Goal: Task Accomplishment & Management: Manage account settings

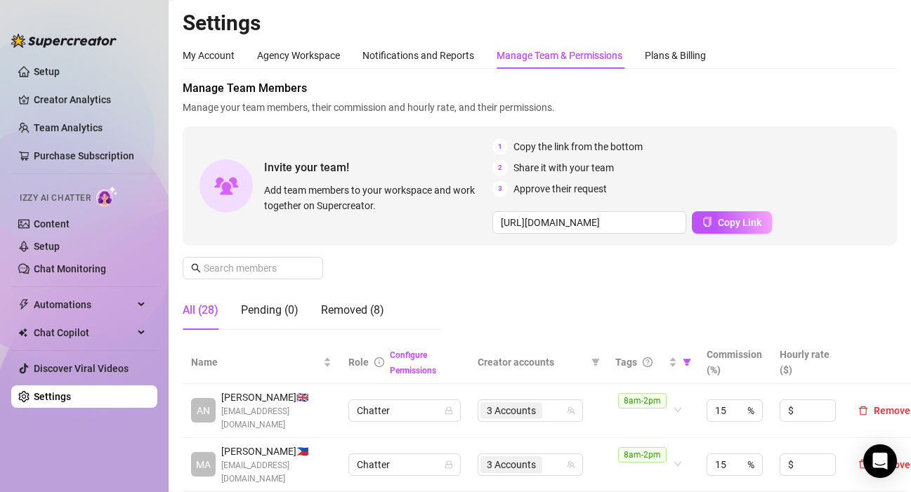
scroll to position [351, 0]
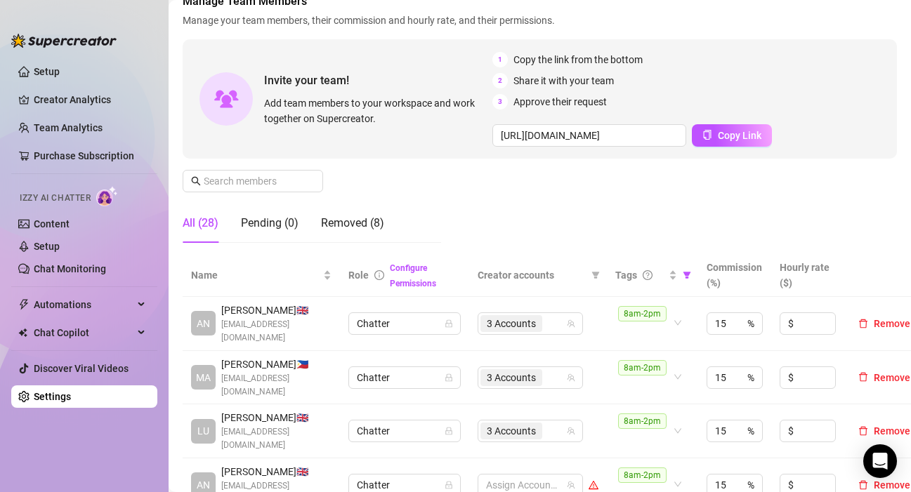
scroll to position [140, 0]
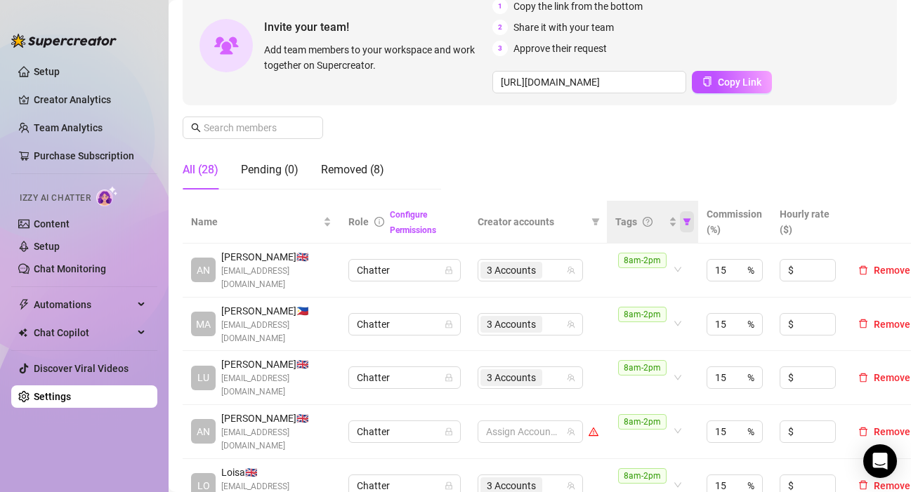
click at [687, 225] on icon "filter" at bounding box center [687, 221] width 8 height 7
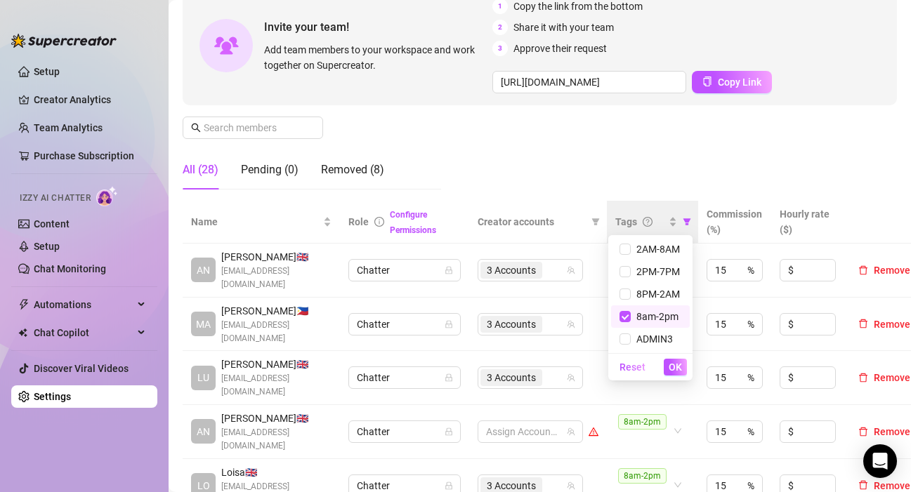
drag, startPoint x: 608, startPoint y: 188, endPoint x: 622, endPoint y: 240, distance: 53.8
click at [609, 188] on div "Manage Team Members Manage your team members, their commission and hourly rate,…" at bounding box center [540, 70] width 714 height 261
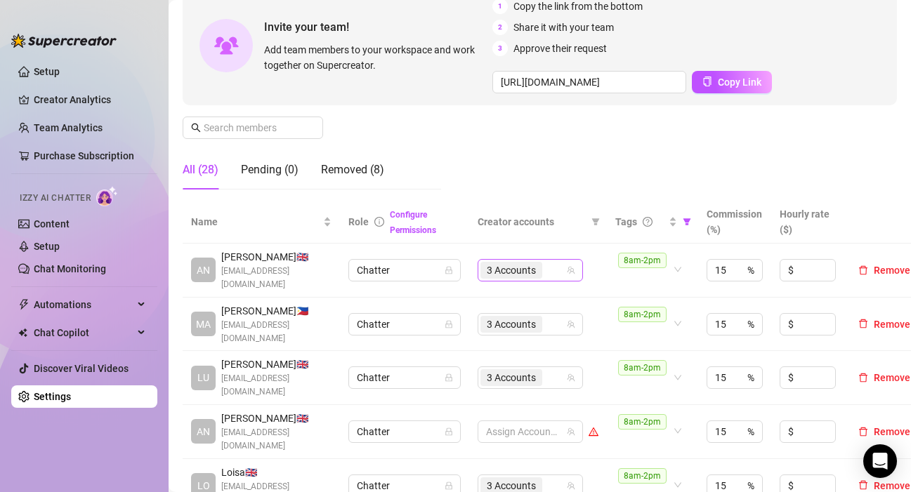
click at [556, 273] on div "3 Accounts" at bounding box center [522, 271] width 85 height 20
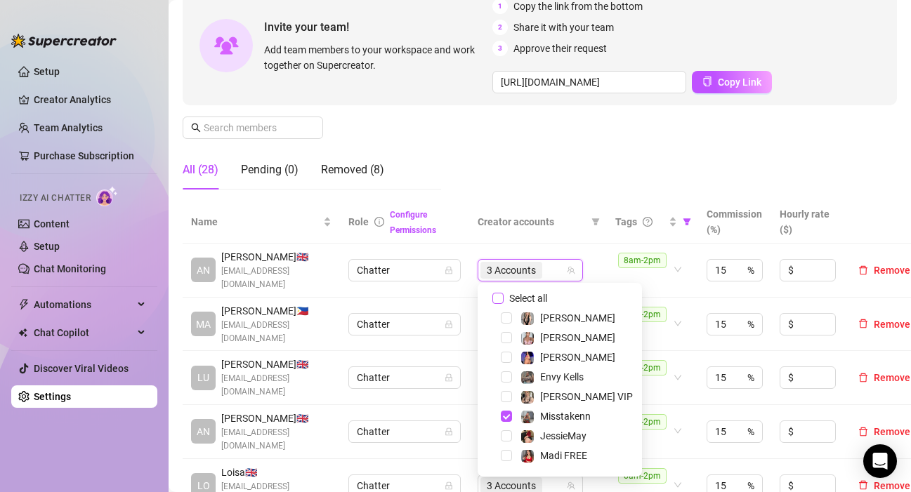
click at [501, 300] on input "Select all" at bounding box center [497, 298] width 11 height 11
click at [502, 300] on input "Select all" at bounding box center [497, 298] width 11 height 11
checkbox input "false"
drag, startPoint x: 566, startPoint y: 173, endPoint x: 558, endPoint y: 298, distance: 124.6
click at [567, 173] on div "Manage Team Members Manage your team members, their commission and hourly rate,…" at bounding box center [540, 70] width 714 height 261
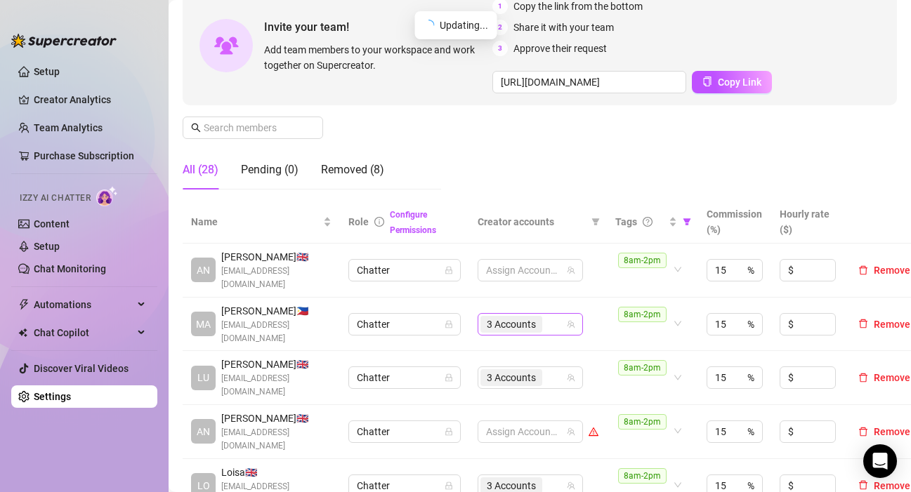
click at [551, 321] on div "3 Accounts" at bounding box center [522, 325] width 85 height 20
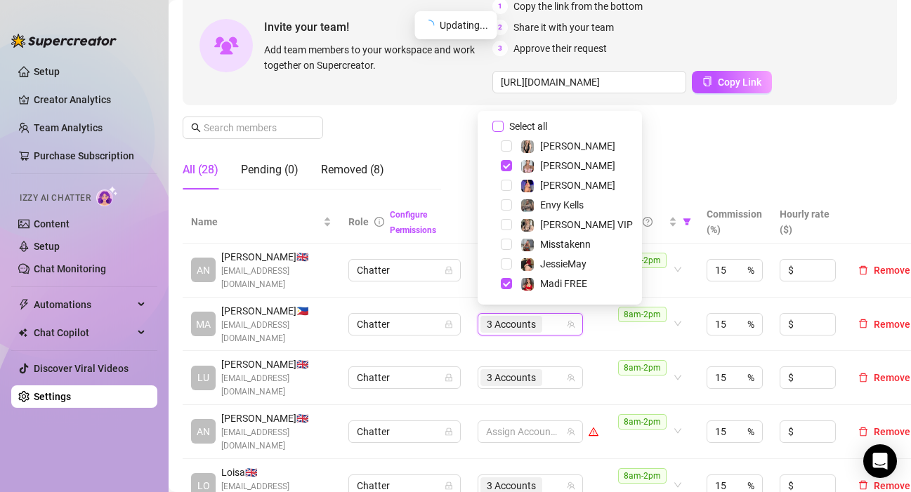
click at [500, 128] on input "Select all" at bounding box center [497, 126] width 11 height 11
click at [501, 129] on input "Select all" at bounding box center [497, 126] width 11 height 11
checkbox input "false"
click at [553, 372] on div "3 Accounts" at bounding box center [522, 378] width 85 height 20
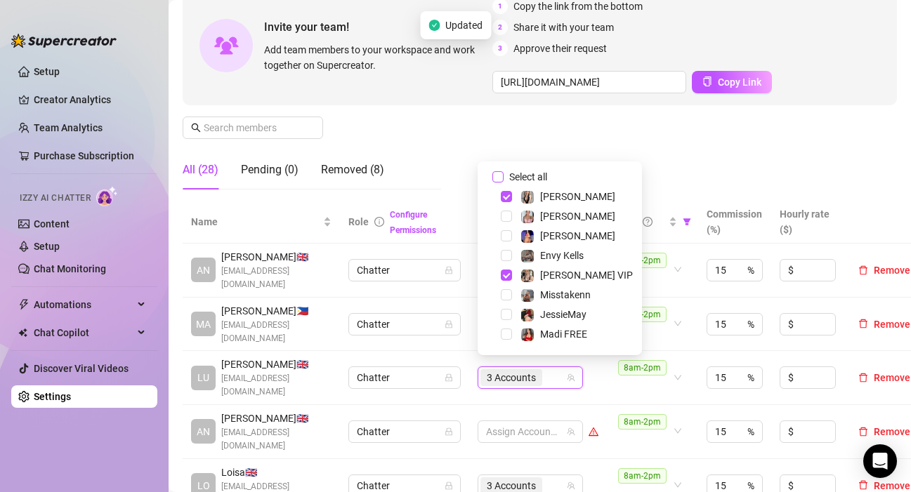
click at [497, 180] on input "Select all" at bounding box center [497, 176] width 11 height 11
checkbox input "false"
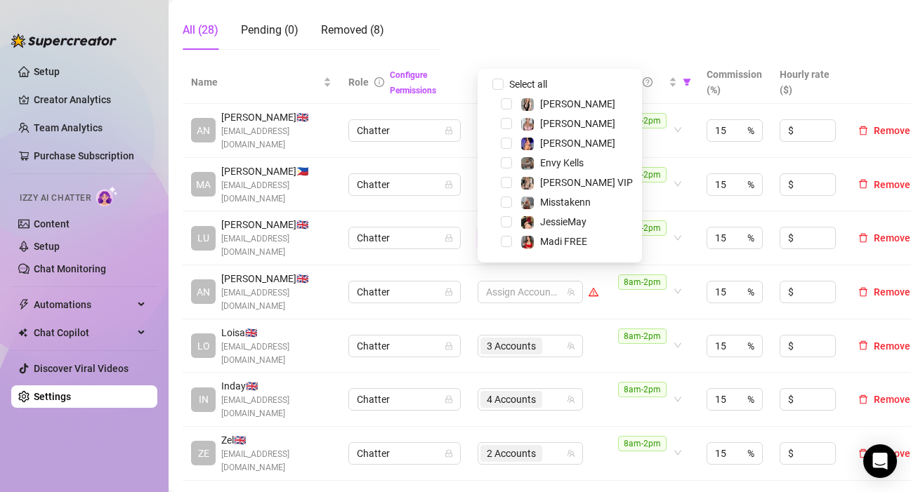
scroll to position [281, 0]
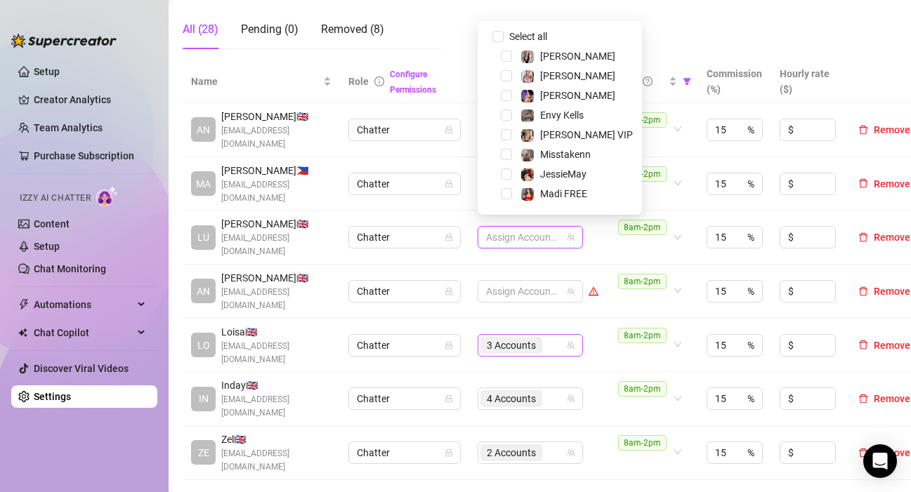
click at [554, 336] on div "3 Accounts" at bounding box center [522, 346] width 85 height 20
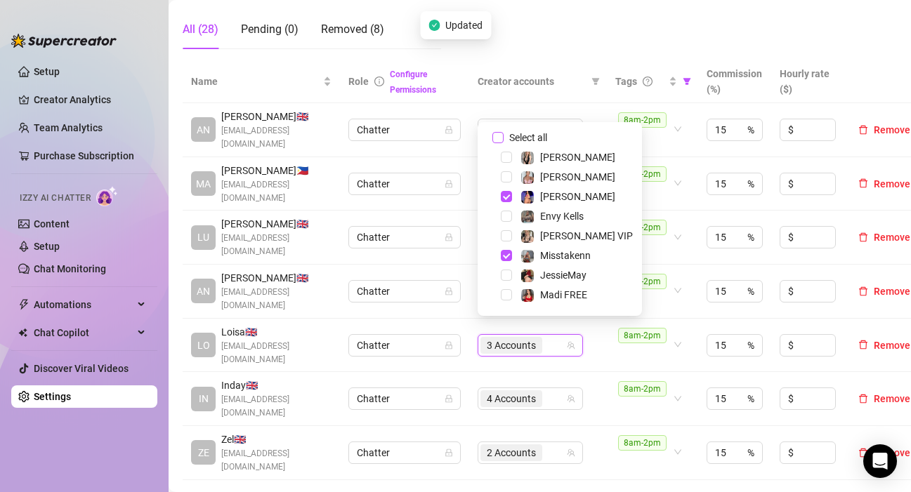
click at [506, 140] on span "Select all" at bounding box center [528, 137] width 49 height 15
click at [504, 140] on input "Select all" at bounding box center [497, 137] width 11 height 11
click at [506, 140] on span "Select all" at bounding box center [528, 137] width 49 height 15
click at [504, 140] on input "Select all" at bounding box center [497, 137] width 11 height 11
checkbox input "false"
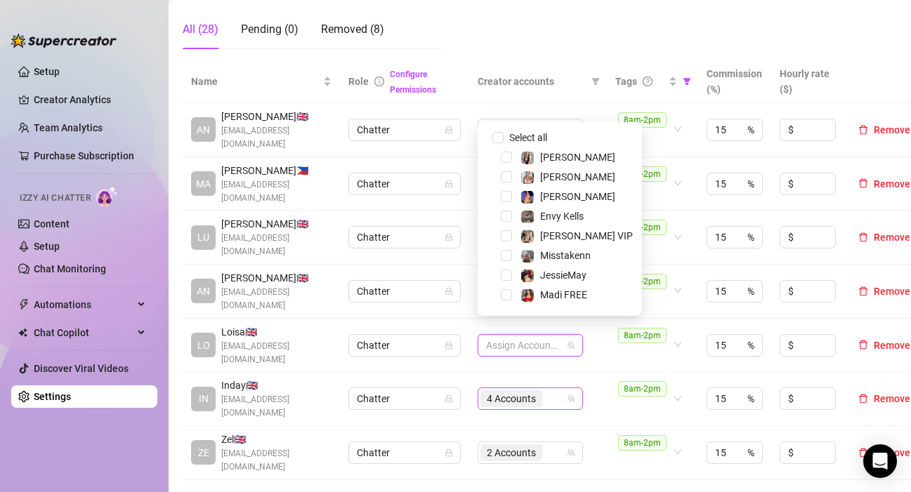
click at [552, 389] on div "4 Accounts" at bounding box center [522, 399] width 85 height 20
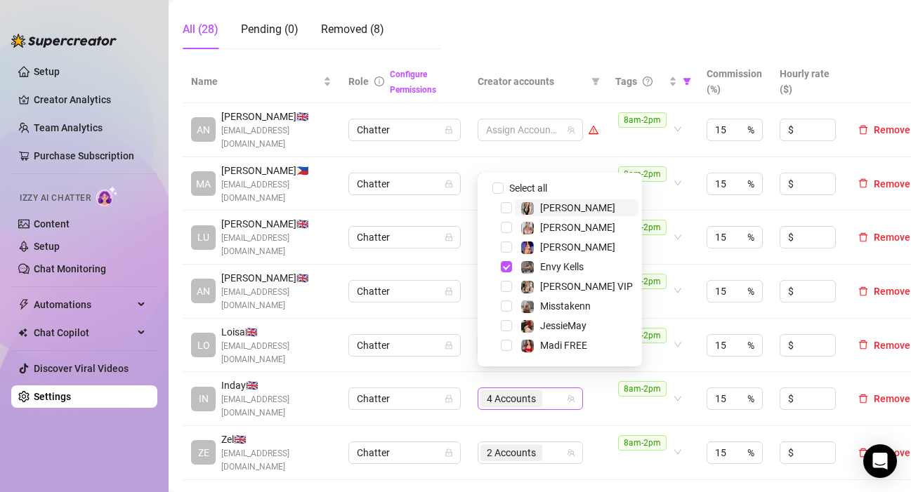
scroll to position [20, 0]
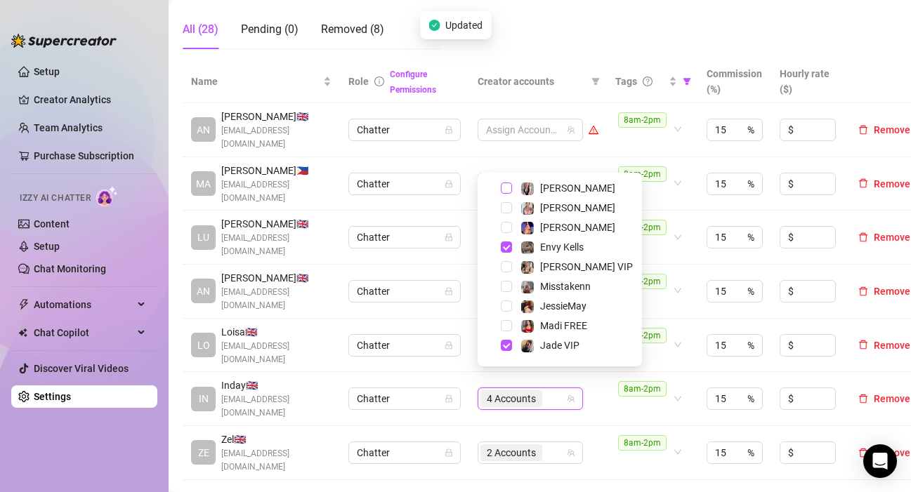
click at [505, 190] on span "Select tree node" at bounding box center [506, 188] width 11 height 11
click at [508, 192] on span "Select tree node" at bounding box center [506, 188] width 11 height 11
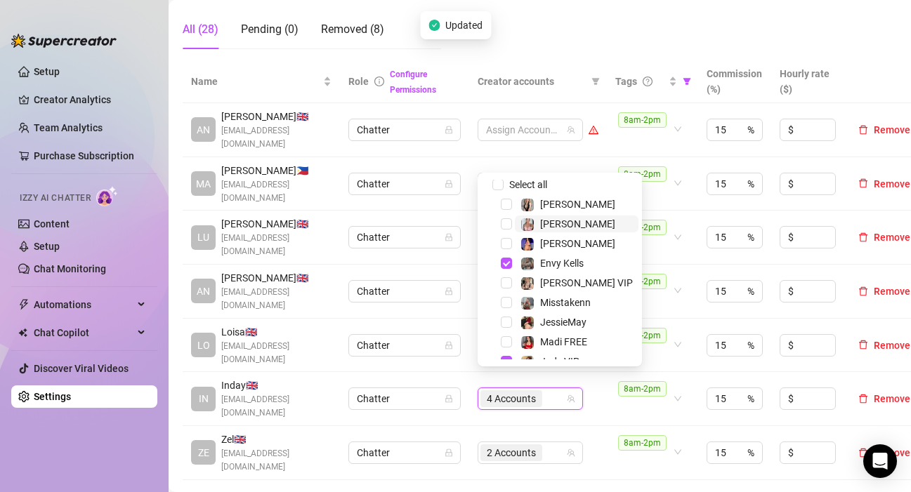
scroll to position [0, 0]
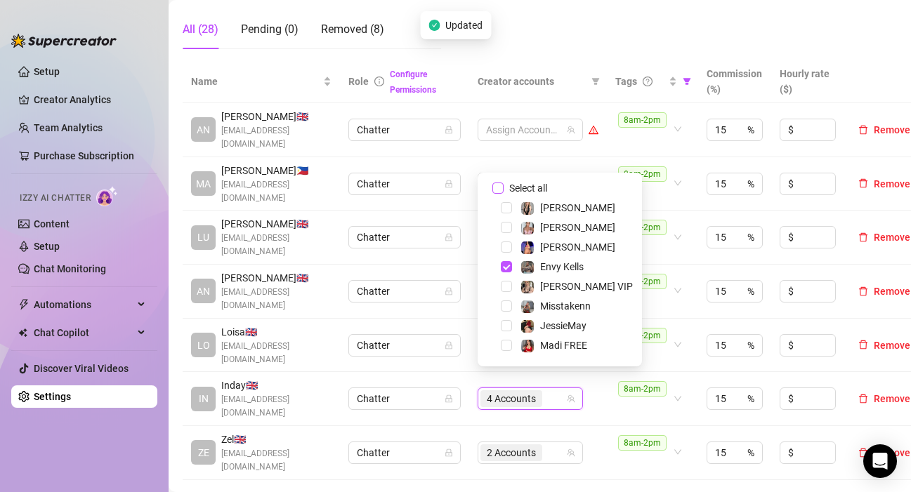
click at [500, 188] on input "Select all" at bounding box center [497, 188] width 11 height 11
click at [496, 187] on input "Select all" at bounding box center [497, 188] width 11 height 11
checkbox input "false"
click at [553, 443] on div "2 Accounts" at bounding box center [522, 453] width 85 height 20
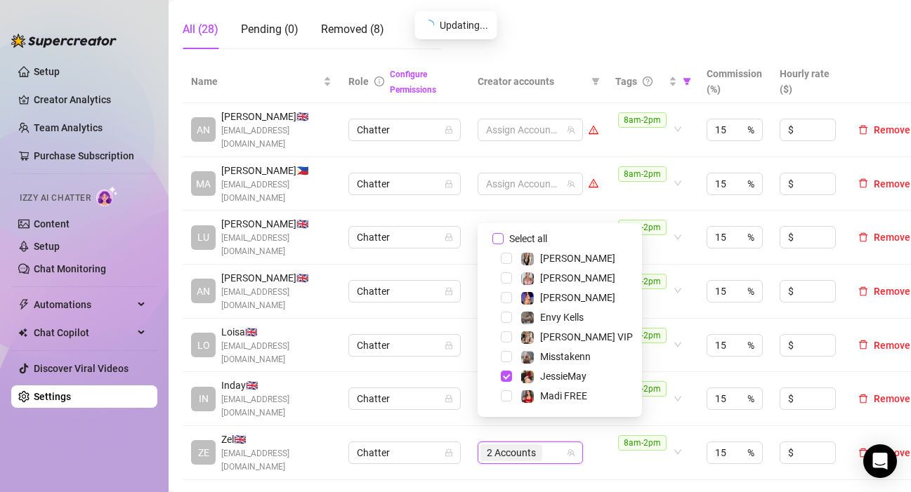
click at [497, 237] on input "Select all" at bounding box center [497, 238] width 11 height 11
checkbox input "false"
click at [633, 196] on div "8am-2pm" at bounding box center [652, 183] width 74 height 39
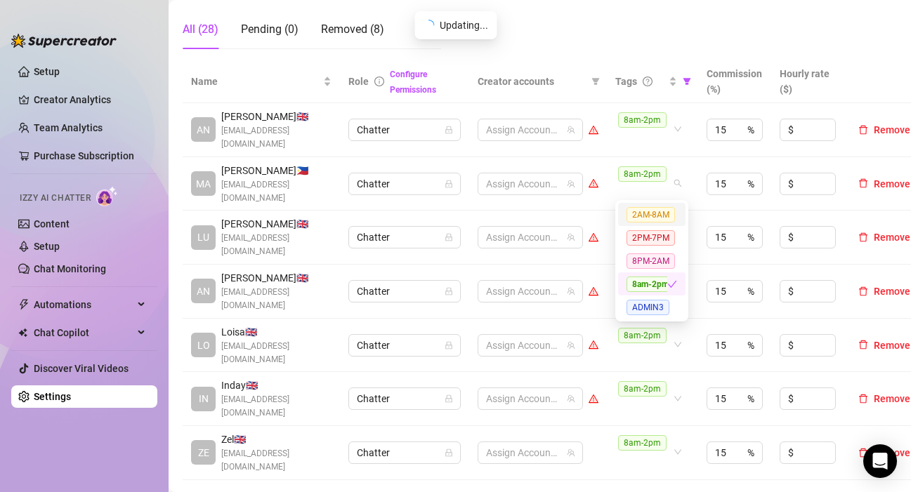
click at [605, 204] on tbody "AN [PERSON_NAME] 🇬🇧 [EMAIL_ADDRESS][DOMAIN_NAME] Chatter Assign Accounts 8am-2p…" at bounding box center [554, 291] width 742 height 377
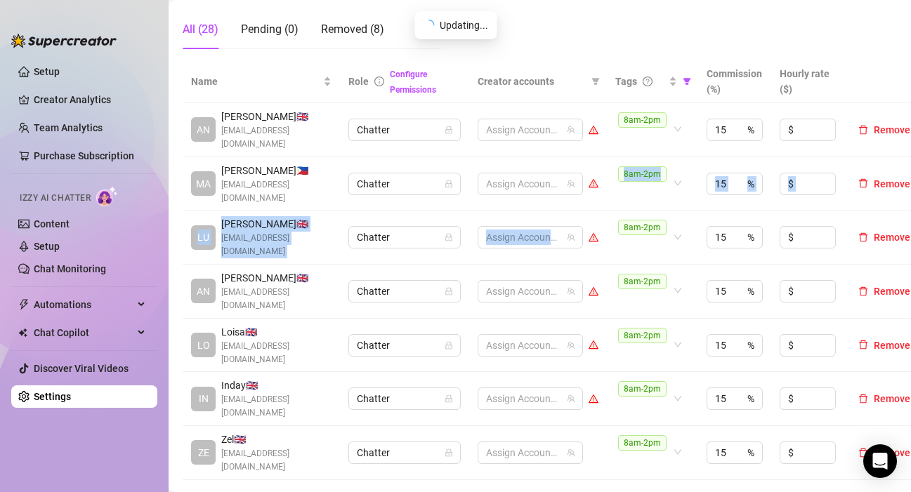
click at [827, 157] on td "$" at bounding box center [807, 184] width 73 height 54
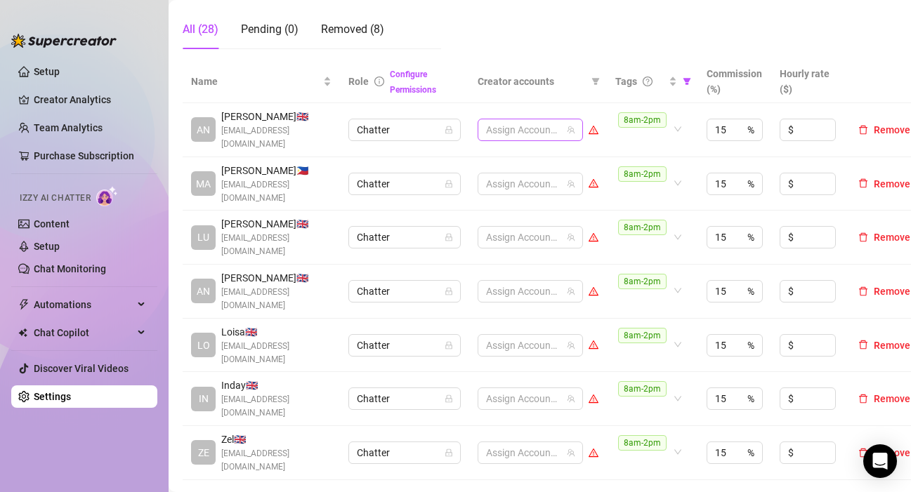
click at [533, 127] on div at bounding box center [522, 130] width 85 height 20
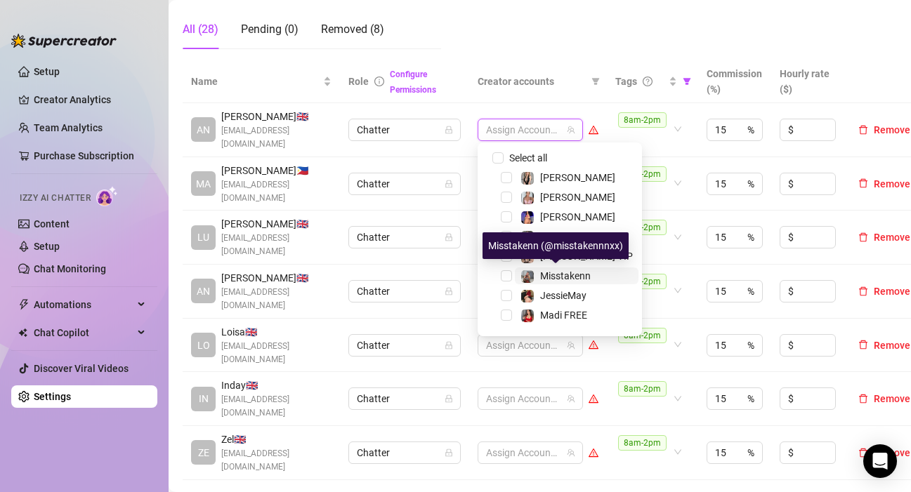
click at [533, 271] on img at bounding box center [527, 276] width 13 height 13
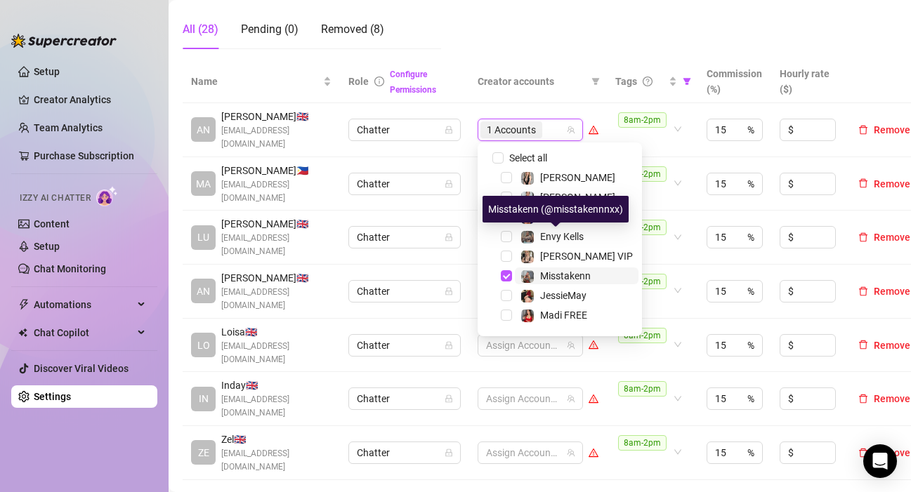
scroll to position [70, 0]
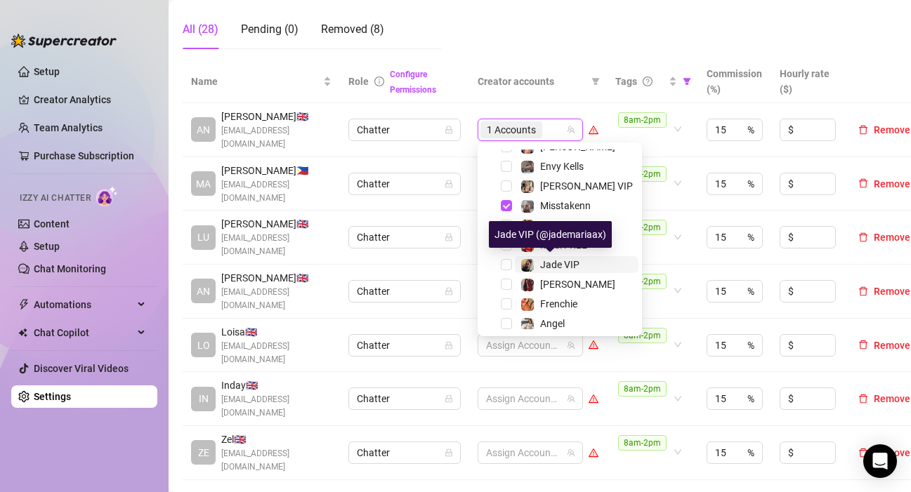
click at [525, 259] on img at bounding box center [527, 265] width 13 height 13
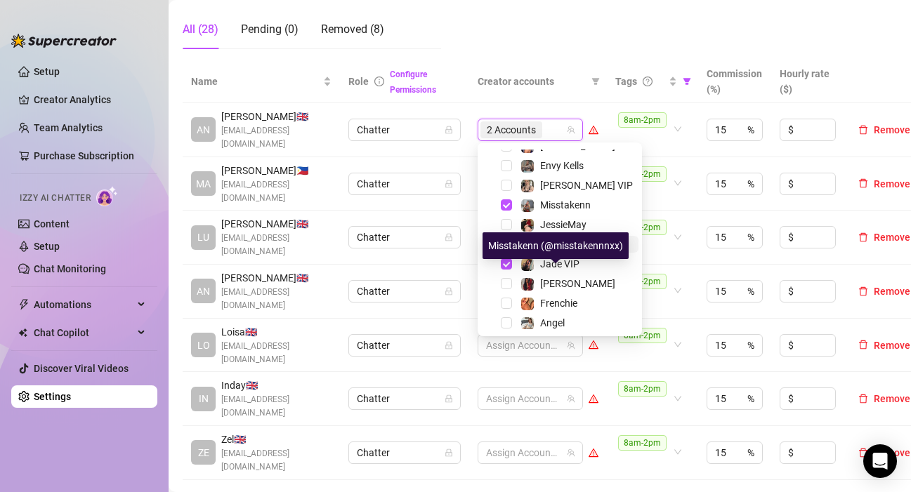
scroll to position [135, 0]
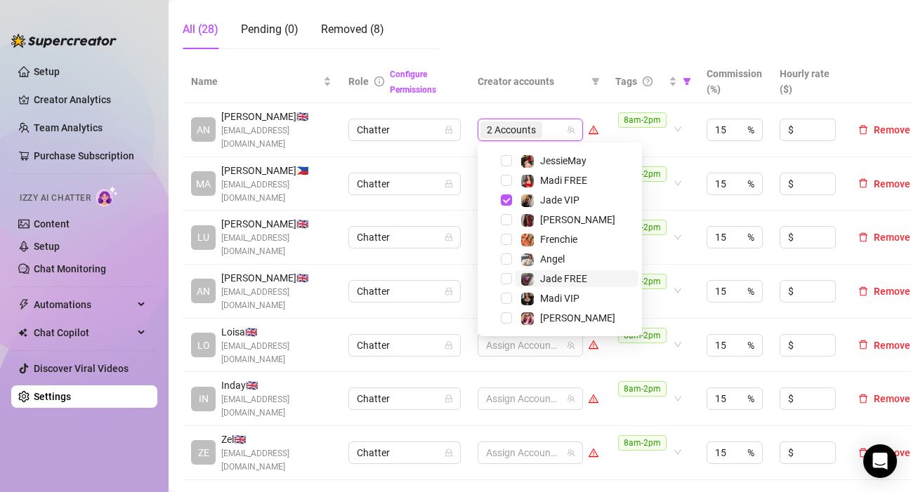
click at [535, 277] on div "Jade FREE" at bounding box center [553, 278] width 67 height 17
click at [692, 246] on td "8am-2pm" at bounding box center [652, 238] width 91 height 54
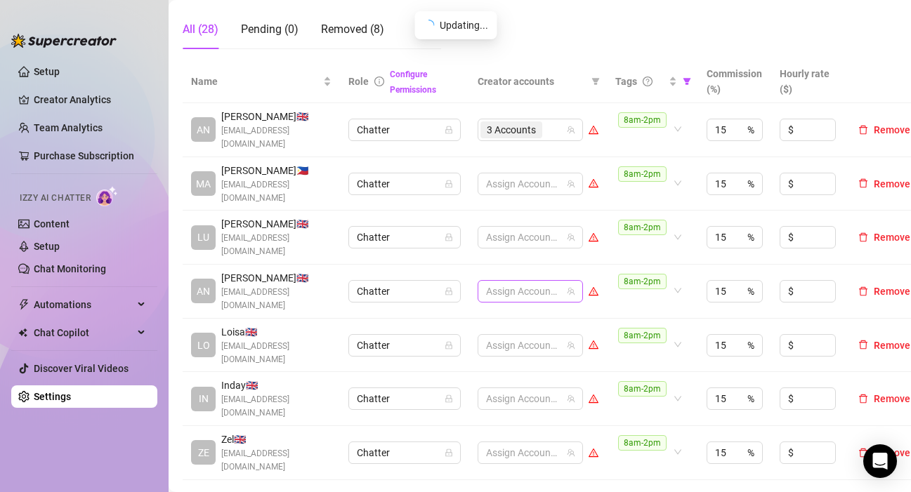
click at [497, 282] on div at bounding box center [522, 292] width 85 height 20
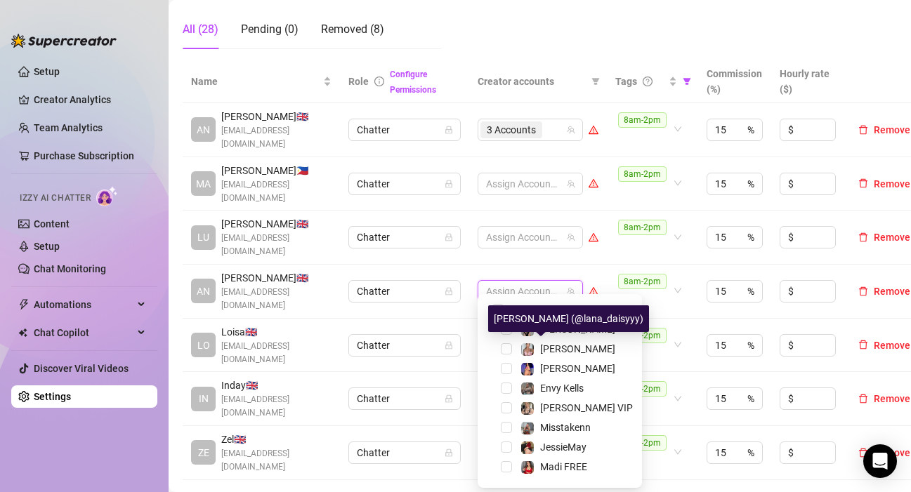
click at [537, 329] on div "[PERSON_NAME] (@lana_daisyyy)" at bounding box center [568, 319] width 161 height 27
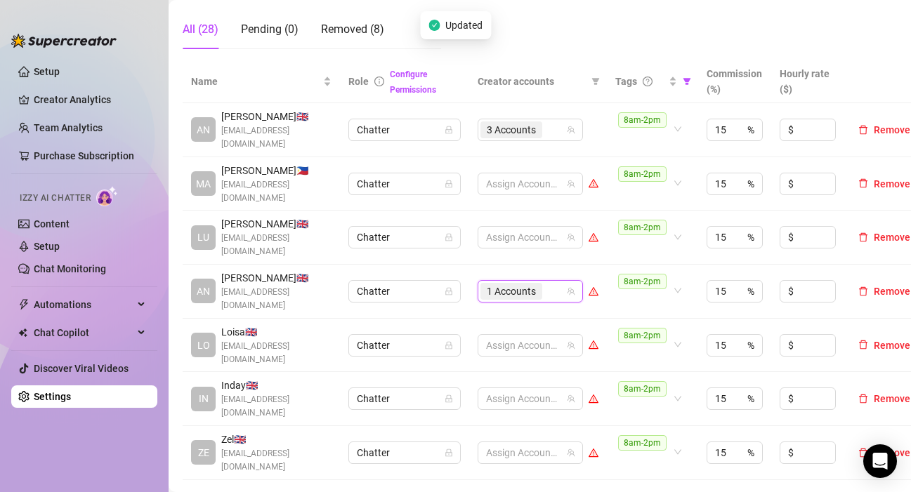
click at [540, 283] on span "1 Accounts" at bounding box center [511, 291] width 62 height 17
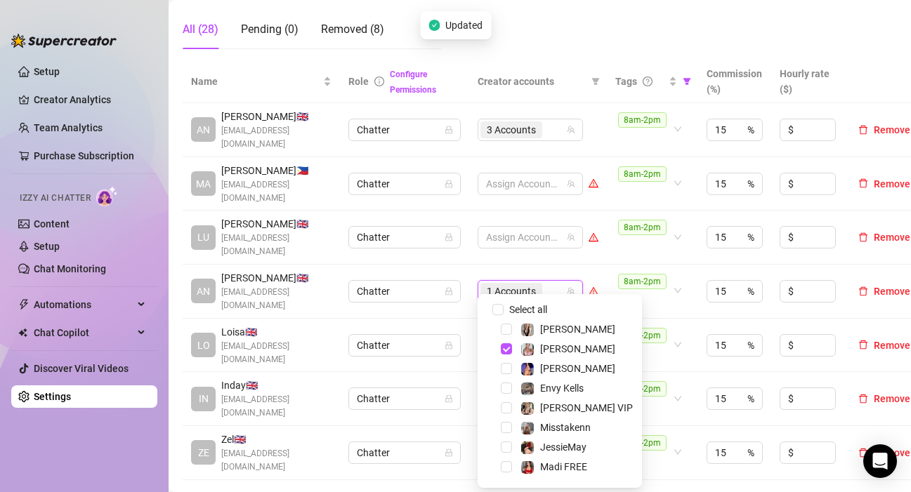
click at [513, 346] on div "[PERSON_NAME]" at bounding box center [559, 349] width 157 height 17
click at [504, 332] on span "Select tree node" at bounding box center [506, 329] width 11 height 11
click at [504, 343] on span "Select tree node" at bounding box center [506, 348] width 11 height 11
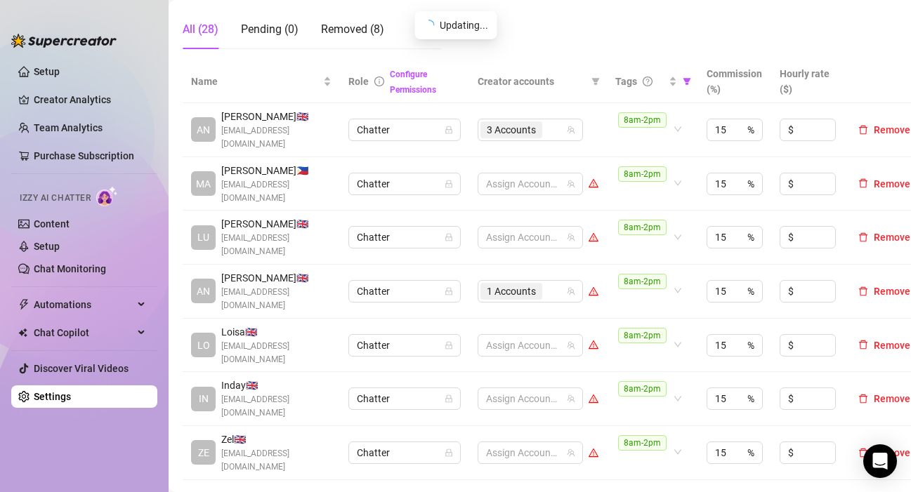
click at [503, 406] on td "Assign Accounts" at bounding box center [538, 399] width 138 height 54
click at [544, 282] on div "1 Accounts" at bounding box center [512, 292] width 65 height 20
click at [563, 282] on div "1 Accounts" at bounding box center [522, 292] width 85 height 20
click at [557, 282] on div "1 Accounts" at bounding box center [522, 292] width 85 height 20
click at [555, 282] on div "1 Accounts" at bounding box center [522, 292] width 85 height 20
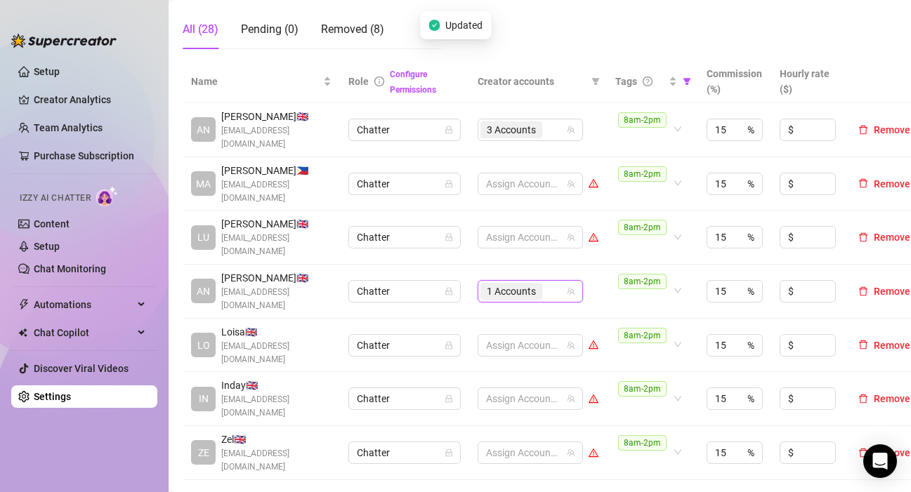
click at [544, 282] on div "1 Accounts" at bounding box center [512, 292] width 65 height 20
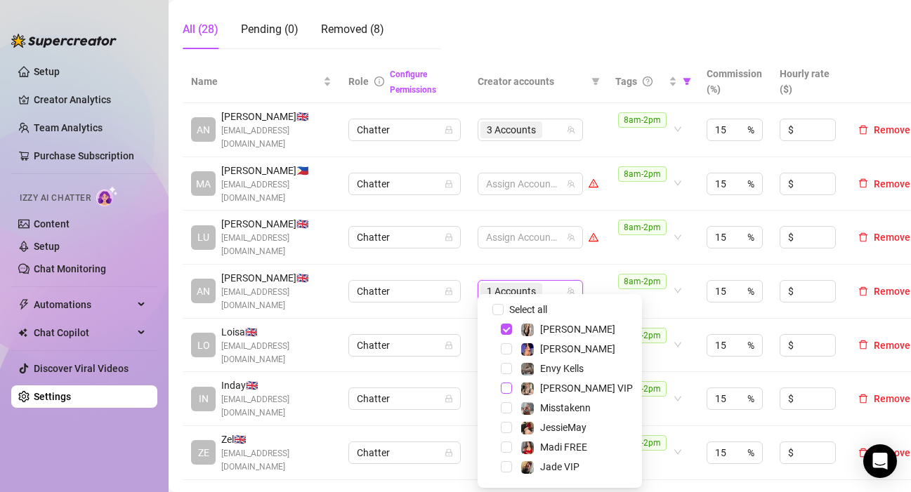
click at [503, 388] on span "Select tree node" at bounding box center [506, 388] width 11 height 11
click at [503, 447] on span "Select tree node" at bounding box center [506, 447] width 11 height 11
click at [591, 250] on td "Assign Accounts" at bounding box center [538, 238] width 138 height 54
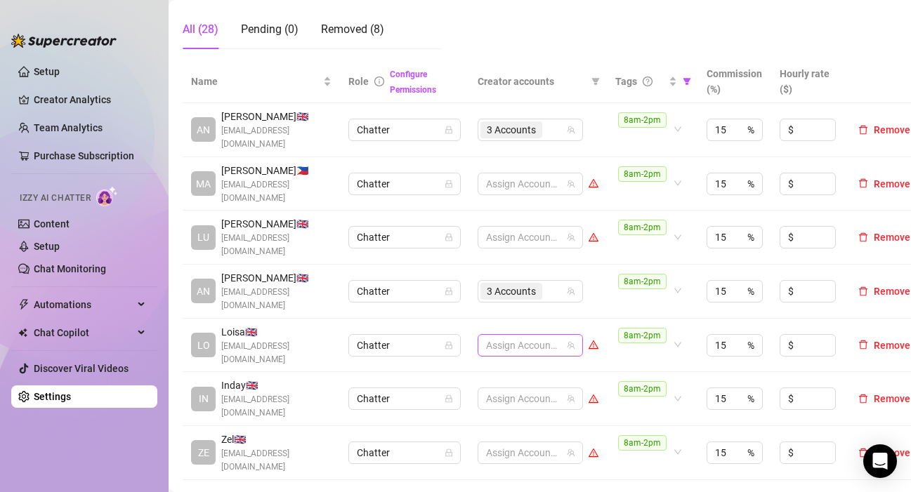
click at [518, 336] on div at bounding box center [522, 346] width 85 height 20
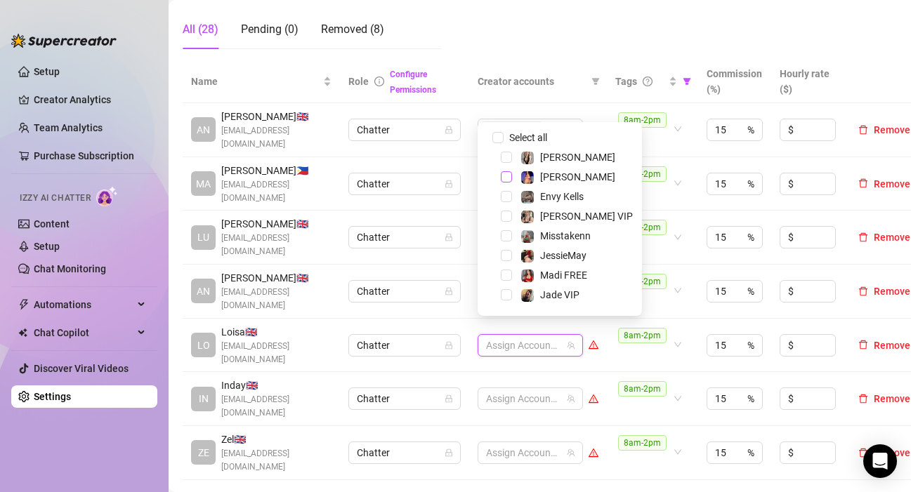
click at [508, 176] on span "Select tree node" at bounding box center [506, 176] width 11 height 11
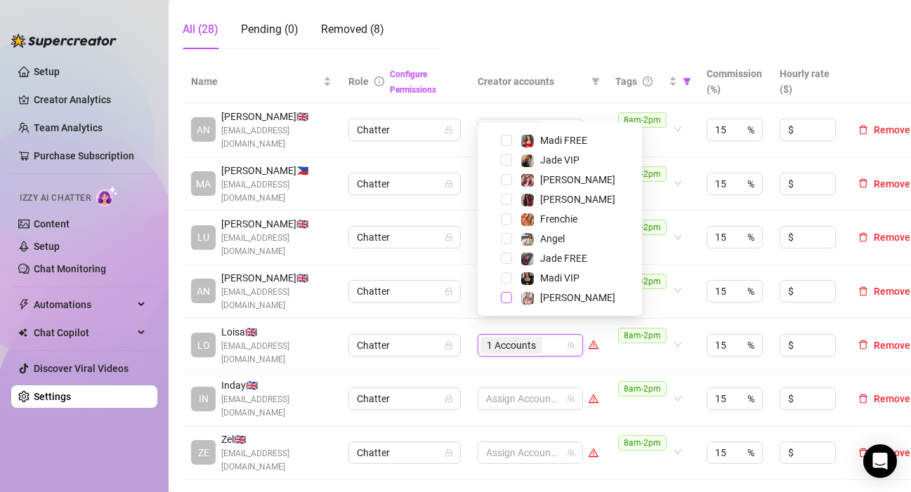
click at [506, 299] on span "Select tree node" at bounding box center [506, 297] width 11 height 11
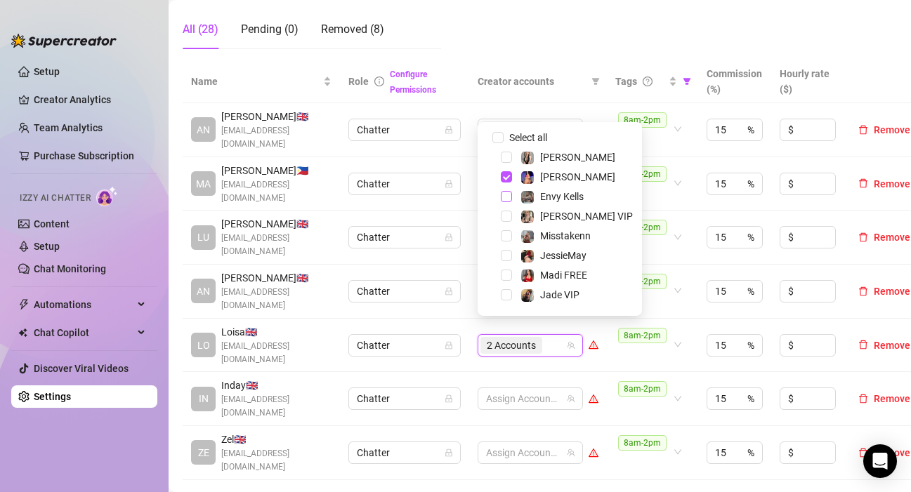
click at [506, 197] on span "Select tree node" at bounding box center [506, 196] width 11 height 11
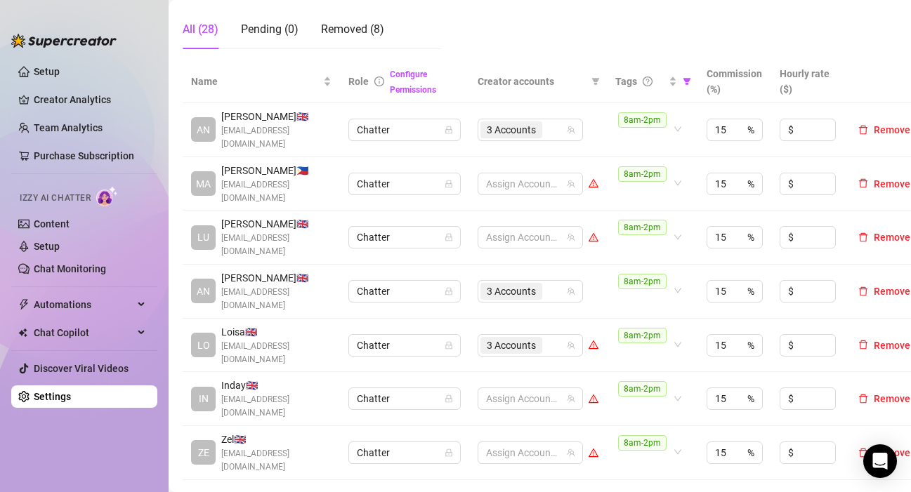
click at [530, 389] on div at bounding box center [522, 399] width 85 height 20
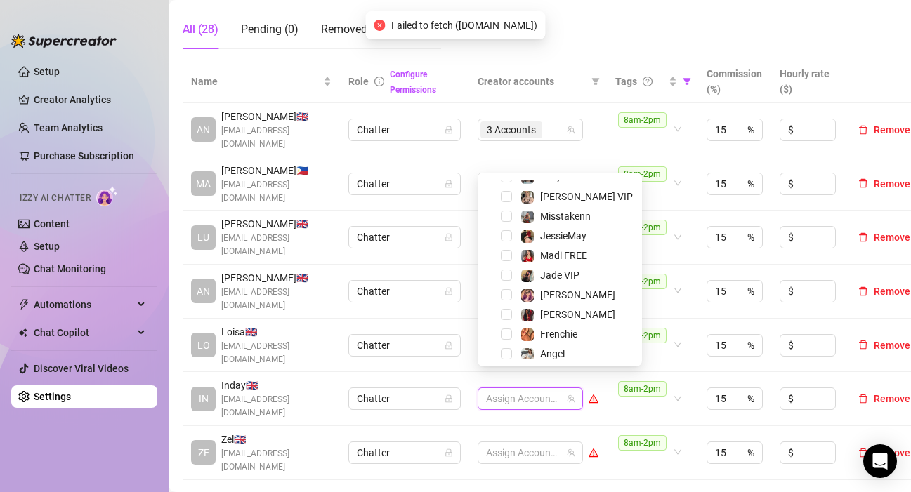
scroll to position [135, 0]
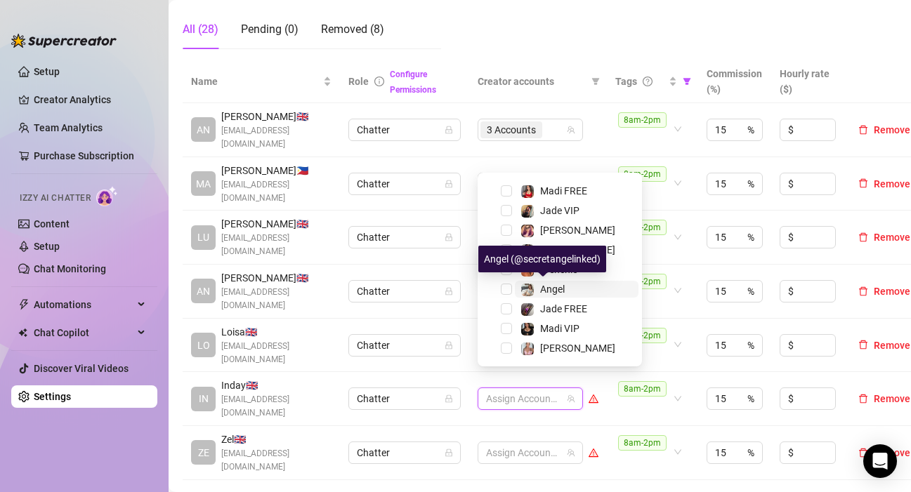
click at [524, 293] on img at bounding box center [527, 290] width 13 height 13
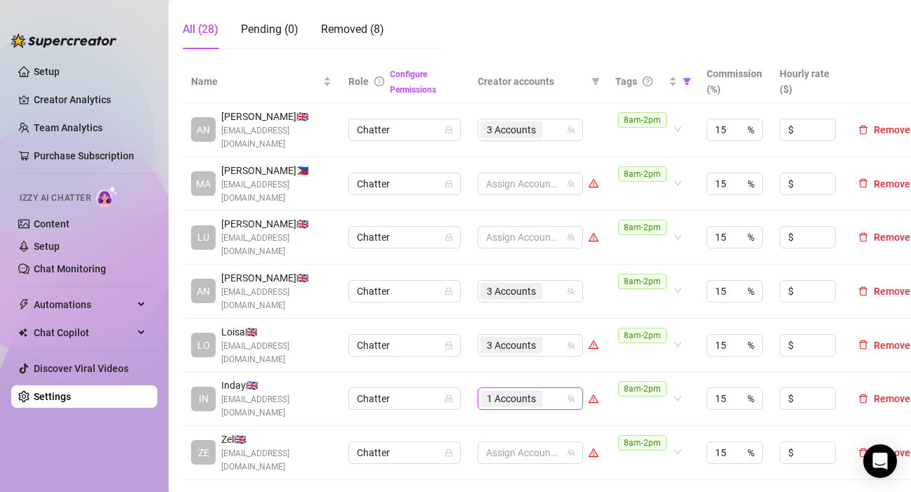
click at [547, 391] on input "search" at bounding box center [546, 399] width 3 height 17
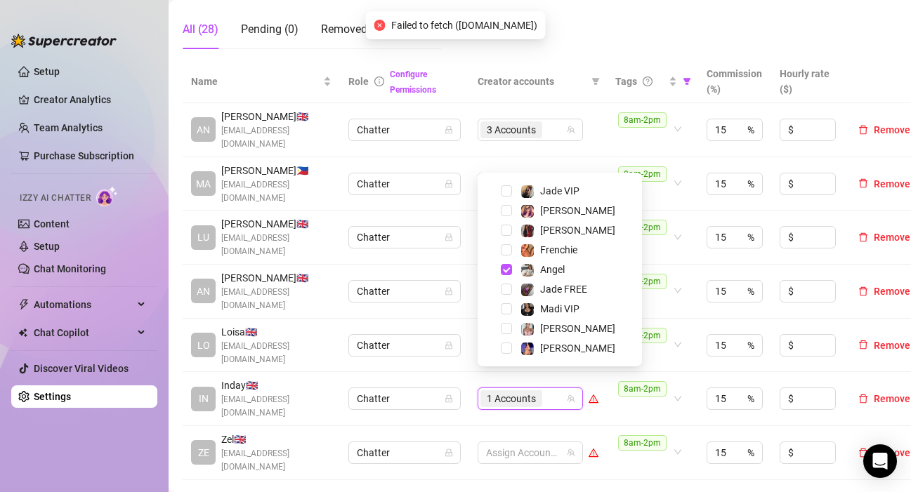
scroll to position [20, 0]
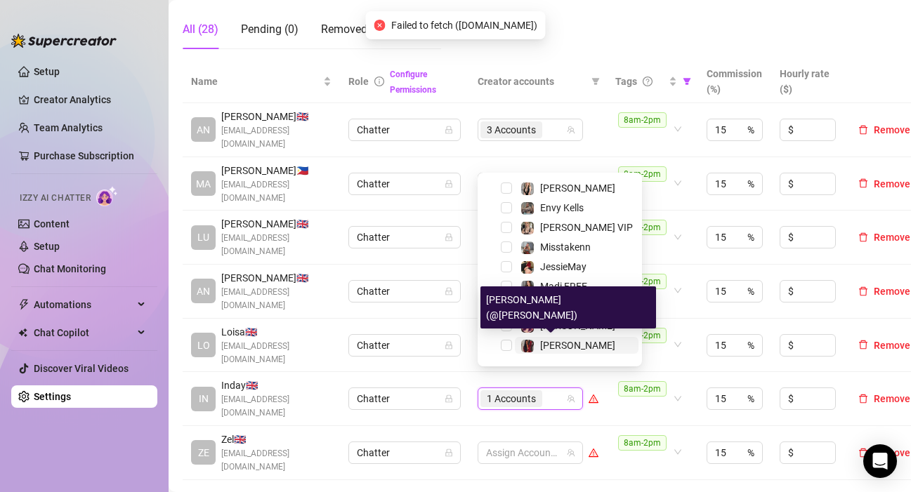
click at [542, 347] on span "[PERSON_NAME]" at bounding box center [577, 345] width 75 height 11
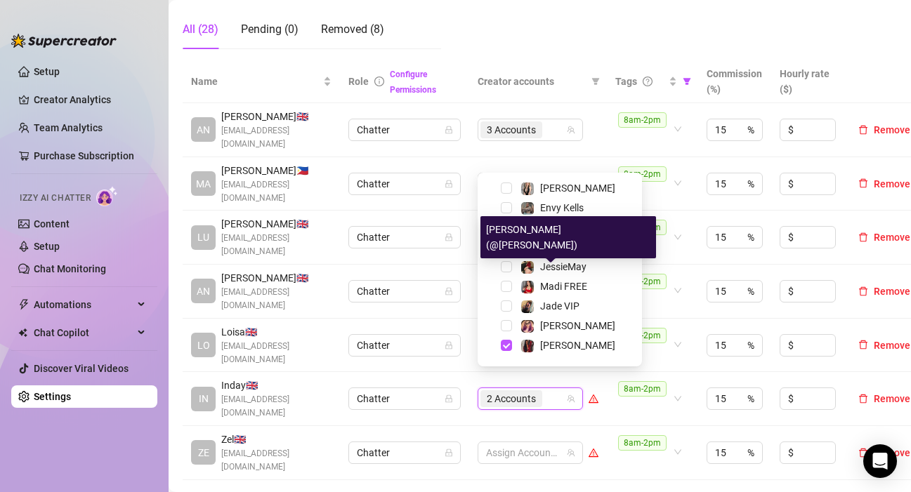
scroll to position [90, 0]
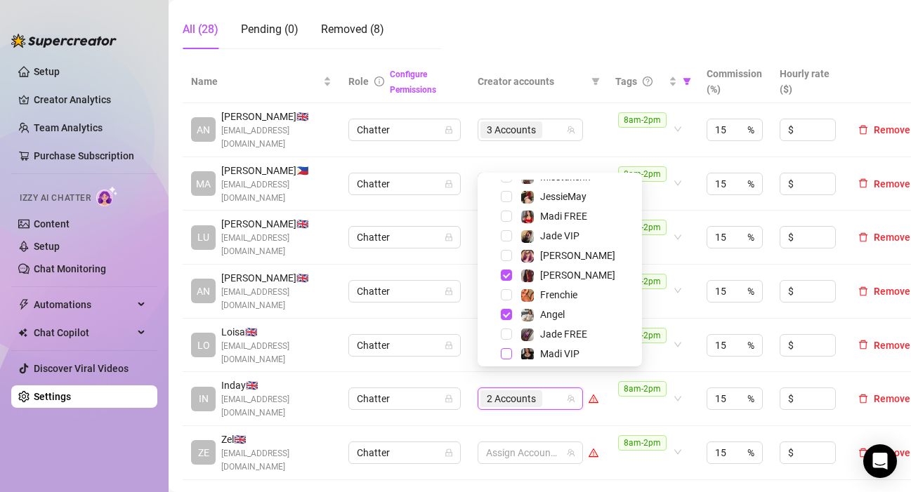
click at [504, 351] on span "Select tree node" at bounding box center [506, 353] width 11 height 11
click at [536, 443] on div at bounding box center [522, 453] width 85 height 20
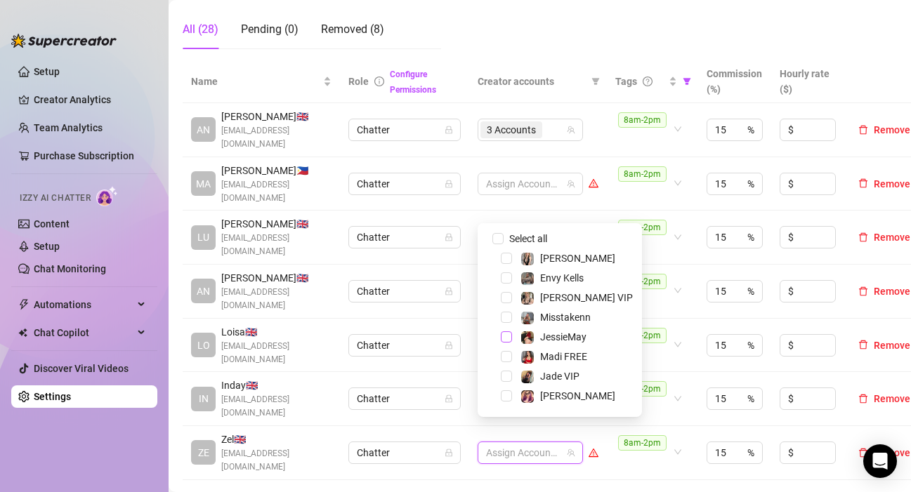
click at [508, 338] on span "Select tree node" at bounding box center [506, 337] width 11 height 11
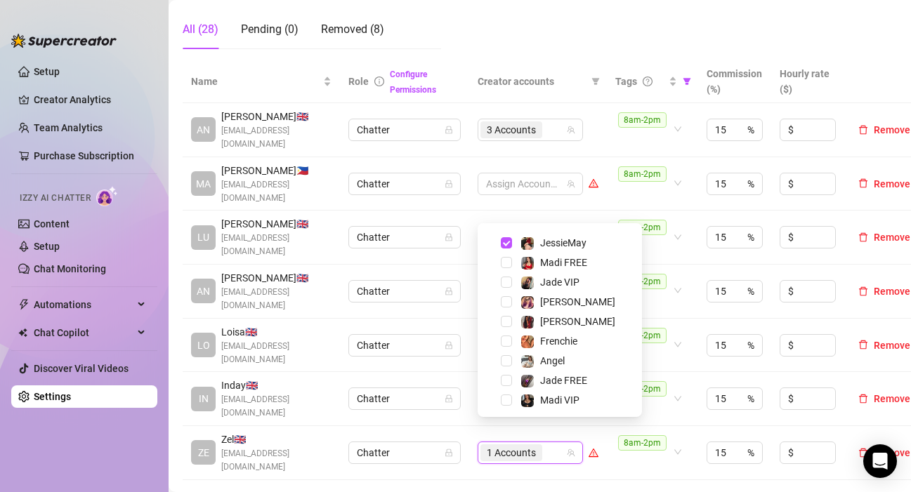
scroll to position [135, 0]
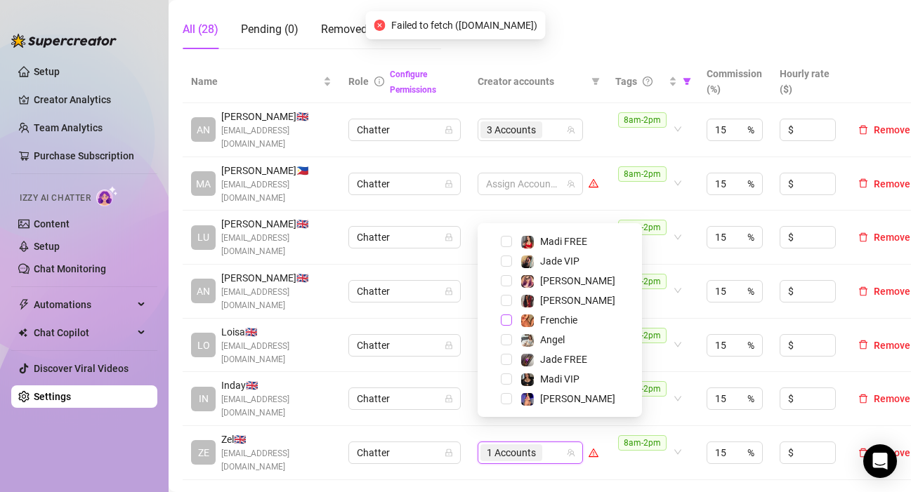
click at [509, 319] on span "Select tree node" at bounding box center [506, 320] width 11 height 11
click at [508, 285] on span "Select tree node" at bounding box center [506, 280] width 11 height 11
click at [631, 455] on td "8am-2pm" at bounding box center [652, 453] width 91 height 54
